Goal: Information Seeking & Learning: Learn about a topic

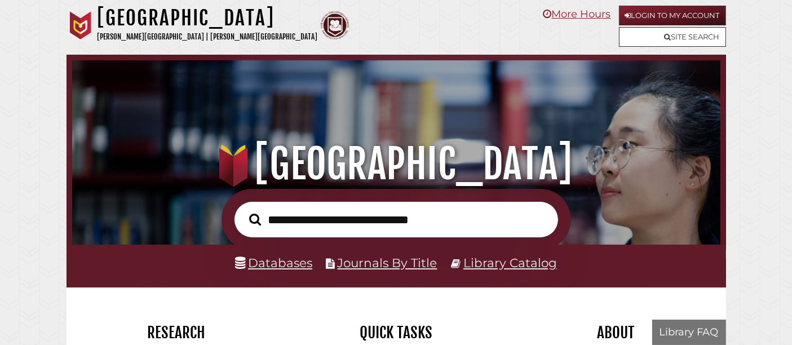
click at [327, 215] on input "text" at bounding box center [396, 219] width 325 height 37
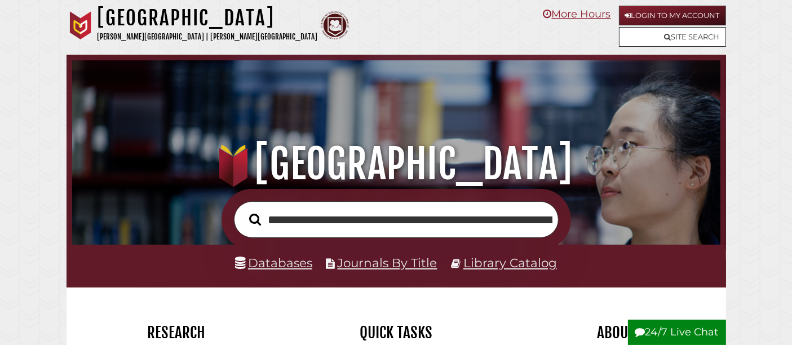
scroll to position [0, 524]
type input "**********"
click at [244, 210] on button "Search" at bounding box center [255, 219] width 23 height 18
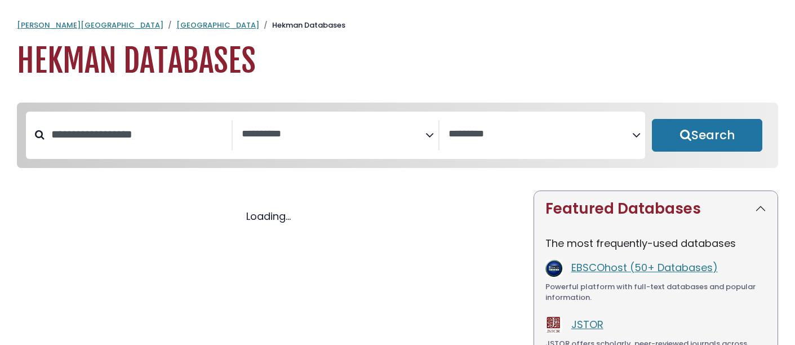
select select "Database Subject Filter"
select select "Database Vendors Filter"
select select "Database Subject Filter"
select select "Database Vendors Filter"
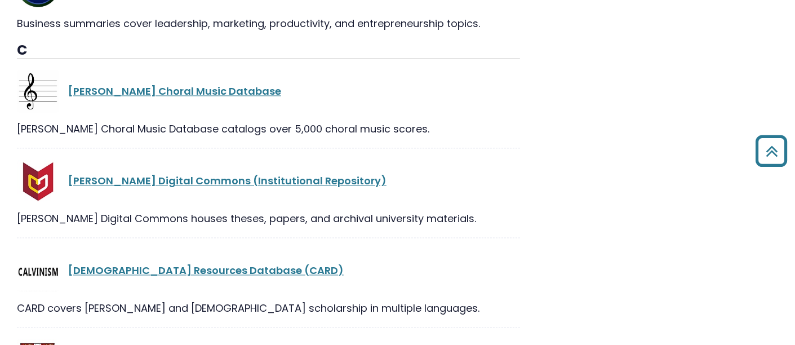
scroll to position [7300, 0]
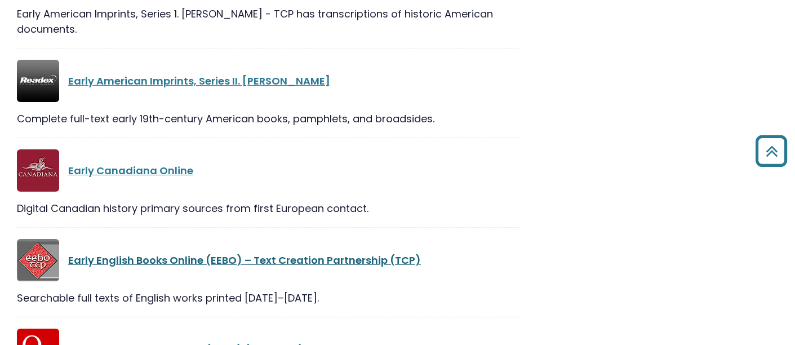
click at [300, 253] on link "Early English Books Online (EEBO) – Text Creation Partnership (TCP)" at bounding box center [244, 260] width 353 height 14
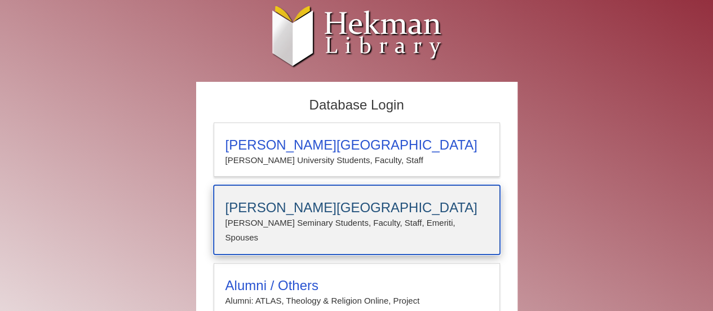
click at [340, 200] on h3 "Calvin Theological Seminary" at bounding box center [356, 208] width 263 height 16
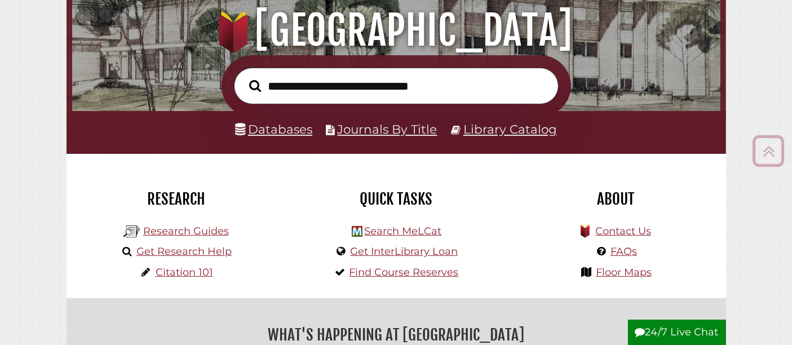
scroll to position [132, 0]
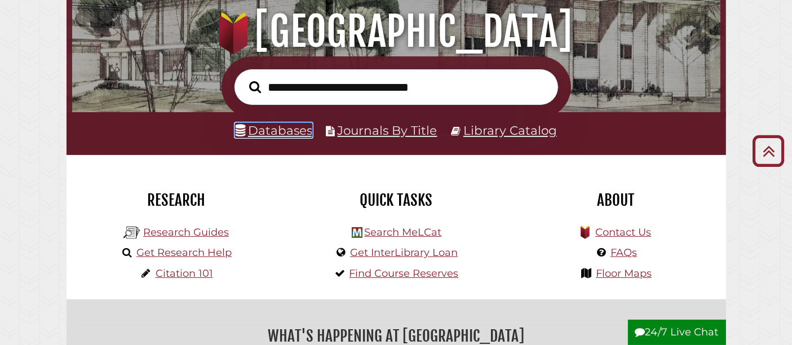
click at [300, 123] on link "Databases" at bounding box center [273, 130] width 77 height 15
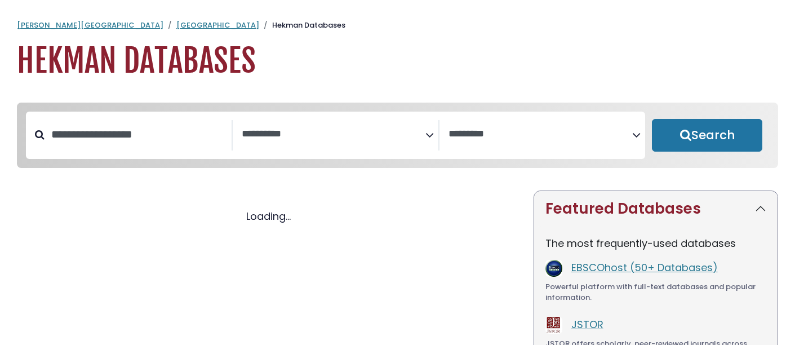
select select "Database Subject Filter"
select select "Database Vendors Filter"
select select "Database Subject Filter"
select select "Database Vendors Filter"
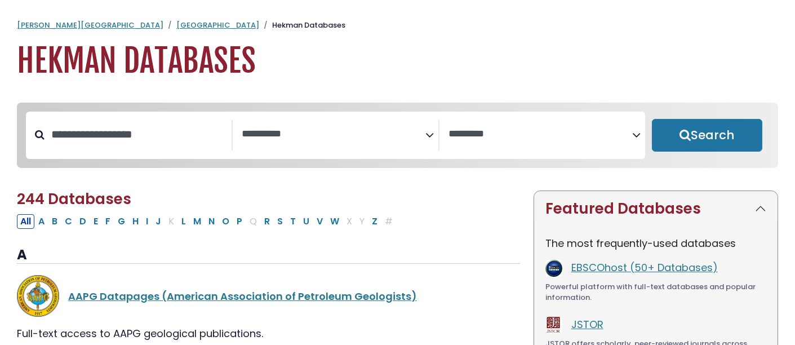
scroll to position [85, 0]
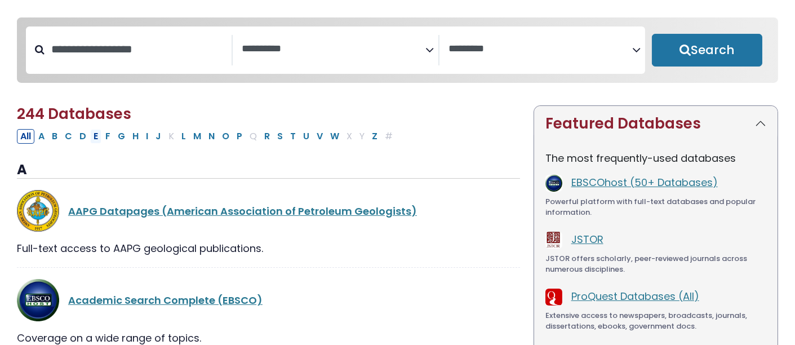
click at [94, 136] on button "E" at bounding box center [95, 136] width 11 height 15
select select "Database Subject Filter"
select select "Database Vendors Filter"
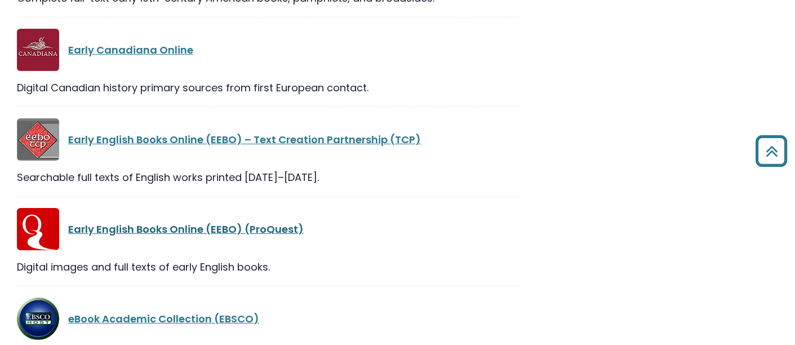
scroll to position [592, 0]
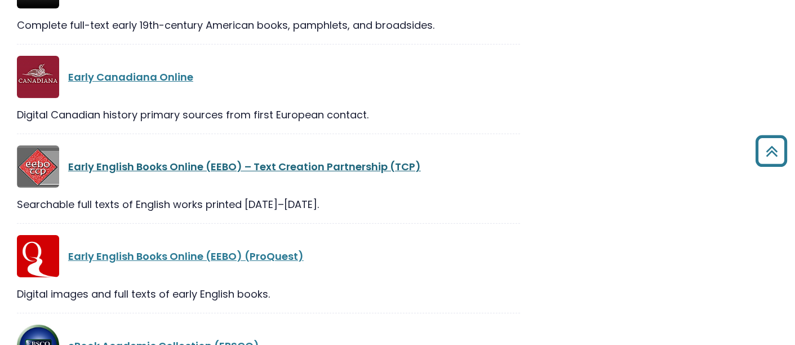
click at [212, 160] on link "Early English Books Online (EEBO) – Text Creation Partnership (TCP)" at bounding box center [244, 167] width 353 height 14
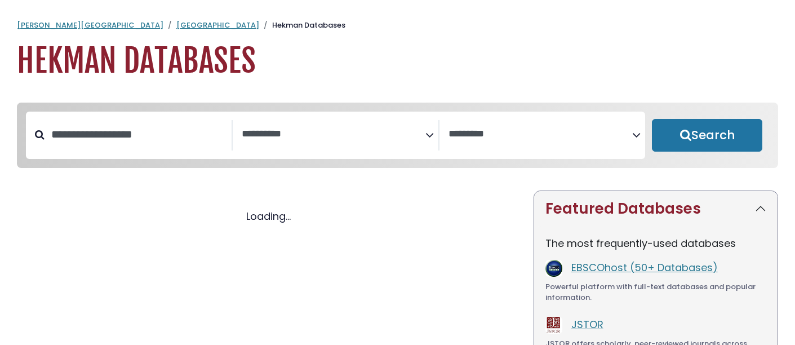
select select "Database Subject Filter"
select select "Database Vendors Filter"
select select "Database Subject Filter"
select select "Database Vendors Filter"
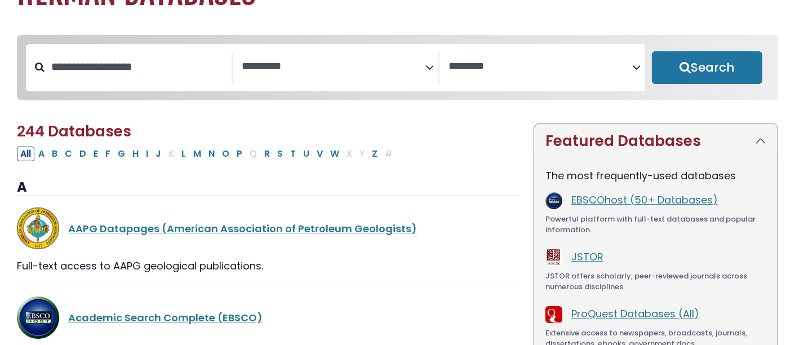
scroll to position [114, 0]
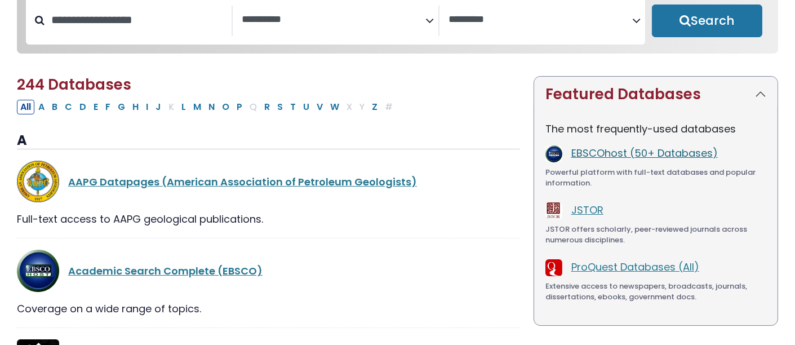
click at [688, 153] on link "EBSCOhost (50+ Databases)" at bounding box center [645, 153] width 147 height 14
drag, startPoint x: 594, startPoint y: 156, endPoint x: 457, endPoint y: 203, distance: 145.1
click at [457, 203] on div "AAPG Datapages (American Association of Petroleum Geologists)" at bounding box center [268, 182] width 503 height 42
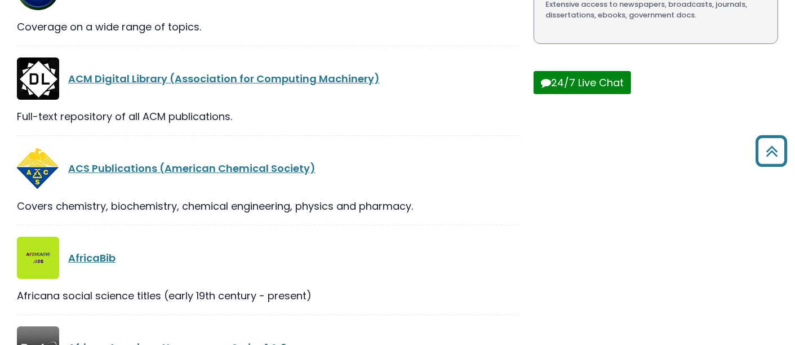
scroll to position [0, 0]
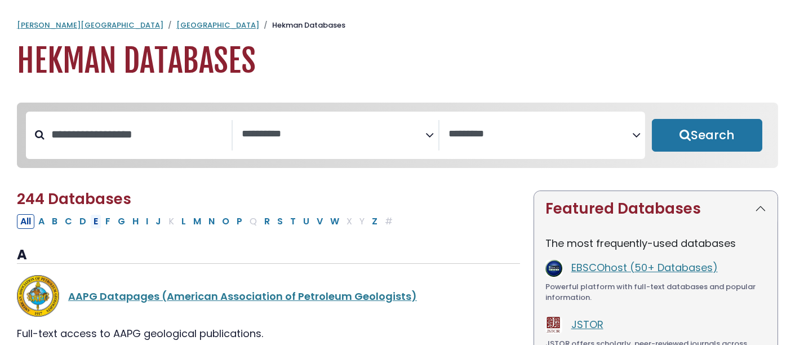
click at [98, 222] on button "E" at bounding box center [95, 221] width 11 height 15
select select "Database Subject Filter"
select select "Database Vendors Filter"
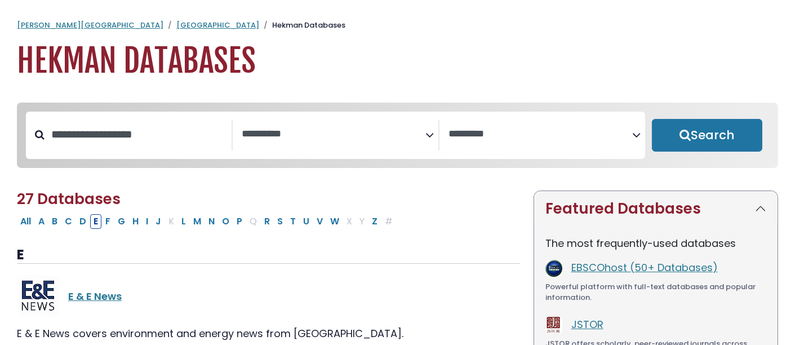
click at [98, 222] on button "E" at bounding box center [95, 221] width 11 height 15
select select "Database Subject Filter"
select select "Database Vendors Filter"
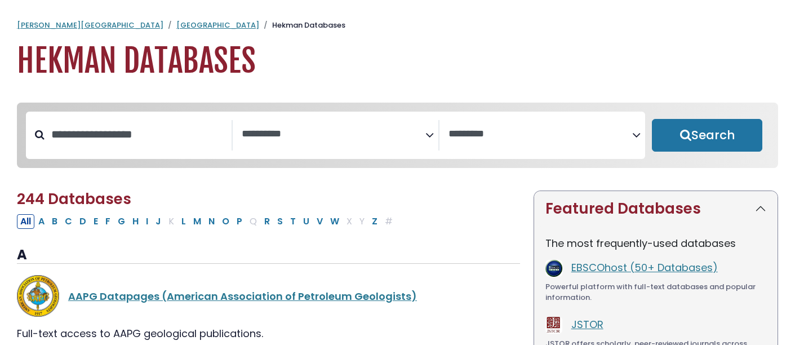
select select "Database Subject Filter"
select select "Database Vendors Filter"
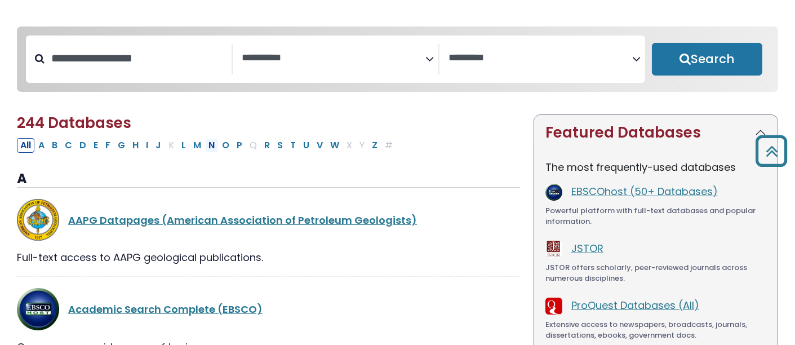
scroll to position [74, 0]
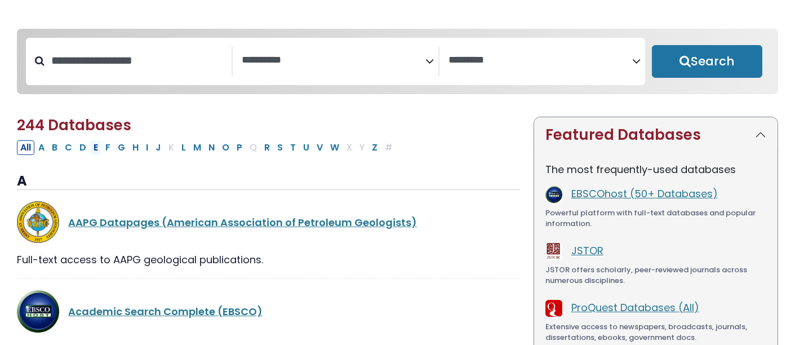
click at [92, 149] on button "E" at bounding box center [95, 147] width 11 height 15
select select "Database Subject Filter"
select select "Database Vendors Filter"
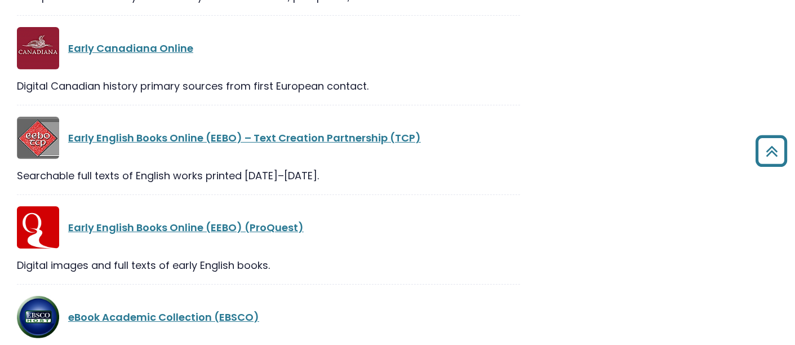
scroll to position [622, 0]
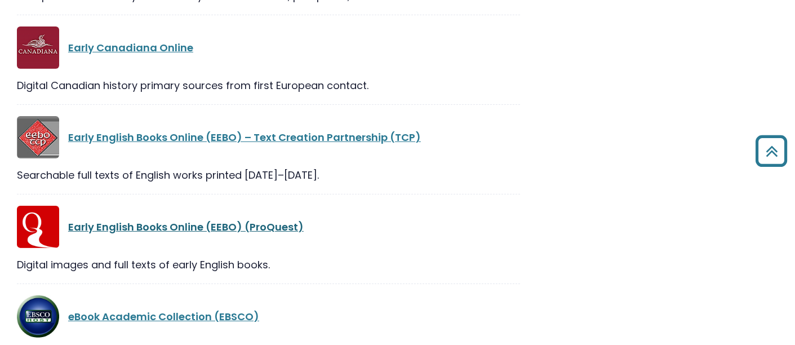
click at [269, 220] on link "Early English Books Online (EEBO) (ProQuest)" at bounding box center [186, 227] width 236 height 14
